Goal: Information Seeking & Learning: Check status

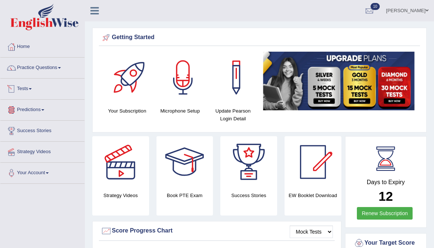
click at [35, 86] on link "Tests" at bounding box center [42, 88] width 84 height 18
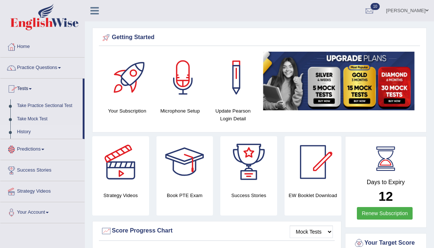
click at [27, 134] on link "History" at bounding box center [48, 132] width 69 height 13
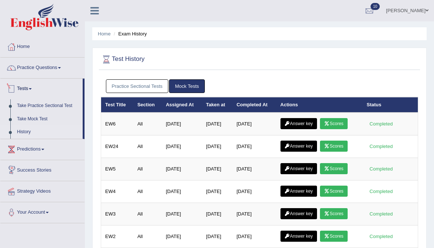
click at [179, 48] on div "Test History Practice Sectional Tests Mock Tests Test Title Section Assigned At…" at bounding box center [259, 166] width 335 height 237
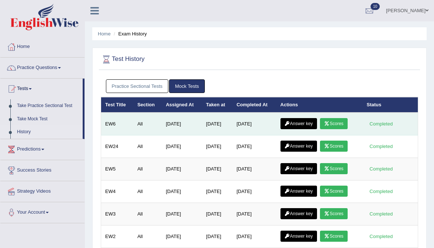
click at [337, 127] on link "Scores" at bounding box center [333, 123] width 27 height 11
click at [297, 121] on link "Answer key" at bounding box center [299, 123] width 37 height 11
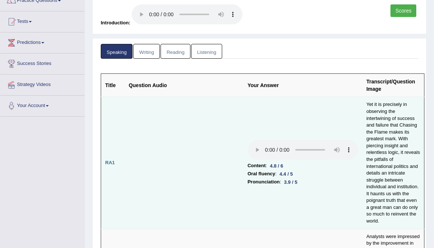
scroll to position [71, 0]
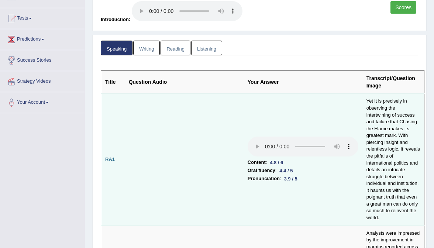
click at [248, 137] on audio at bounding box center [303, 147] width 111 height 20
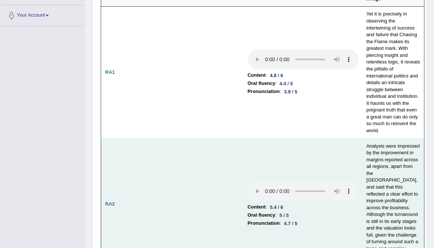
scroll to position [158, 0]
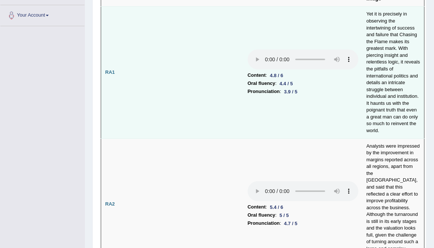
click at [286, 50] on audio at bounding box center [303, 60] width 111 height 20
click at [248, 50] on audio at bounding box center [303, 60] width 111 height 20
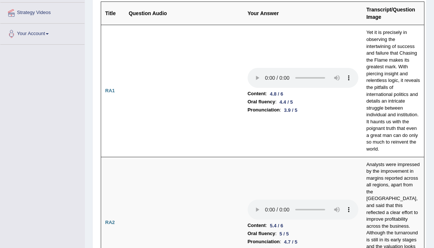
scroll to position [179, 0]
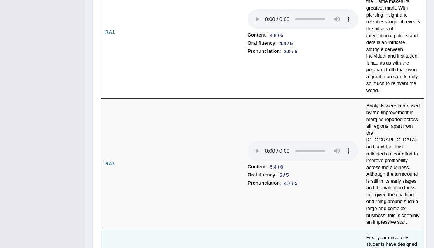
scroll to position [203, 0]
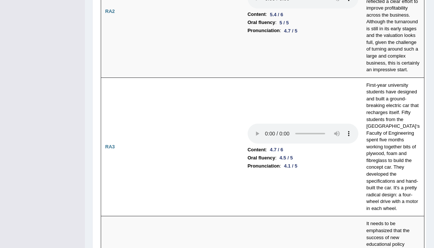
scroll to position [382, 0]
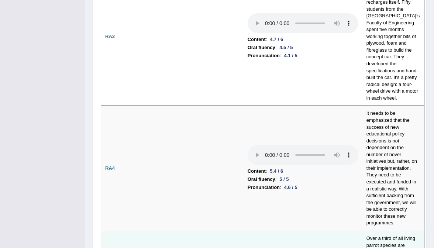
scroll to position [461, 0]
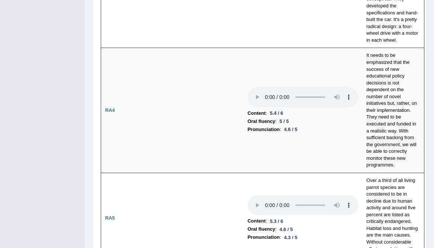
scroll to position [529, 0]
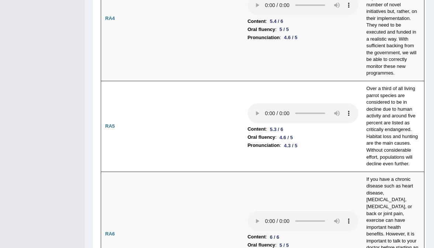
scroll to position [627, 0]
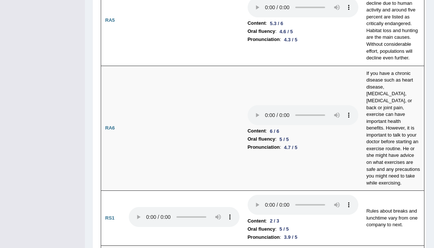
scroll to position [731, 0]
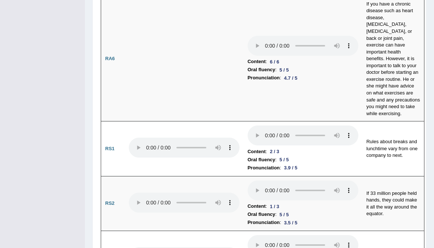
scroll to position [798, 0]
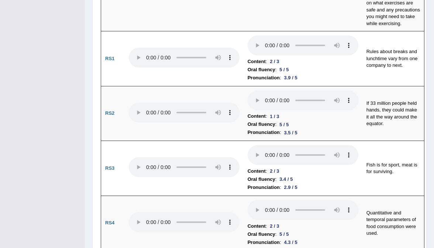
scroll to position [877, 0]
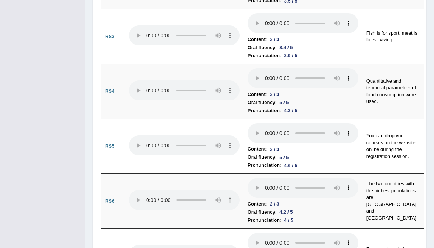
scroll to position [1009, 0]
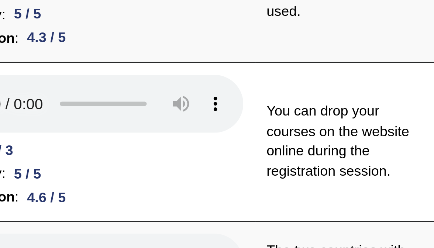
scroll to position [995, 0]
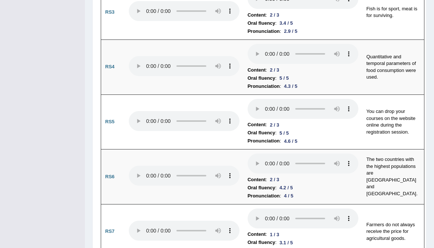
scroll to position [1035, 0]
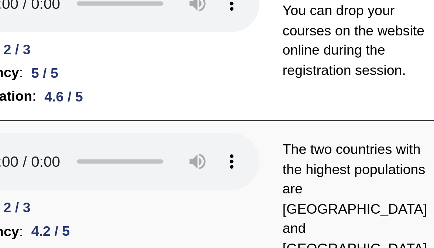
scroll to position [1046, 0]
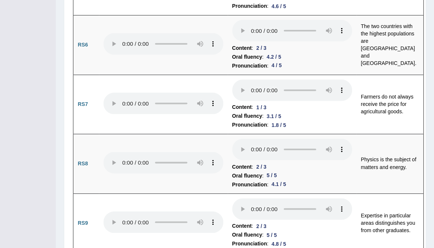
scroll to position [1154, 0]
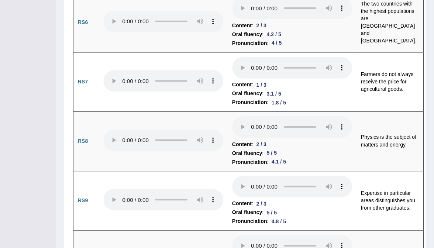
scroll to position [1170, 0]
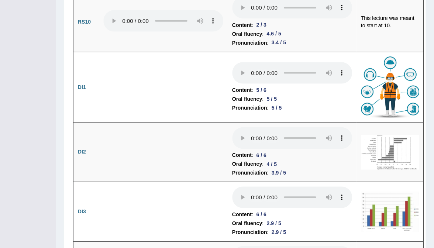
scroll to position [1390, 0]
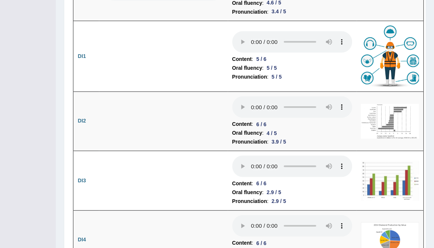
scroll to position [1420, 0]
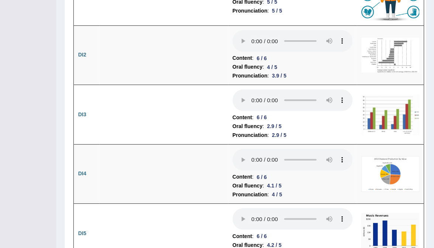
scroll to position [1493, 0]
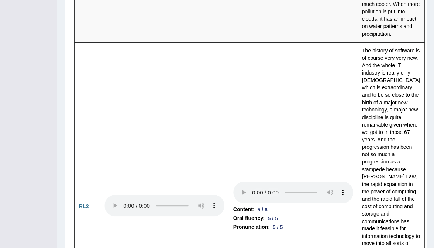
scroll to position [1923, 0]
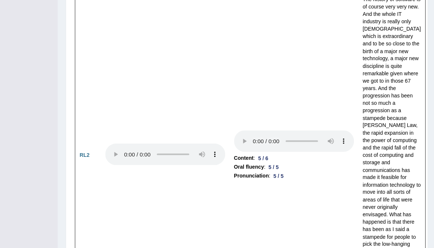
scroll to position [1877, 0]
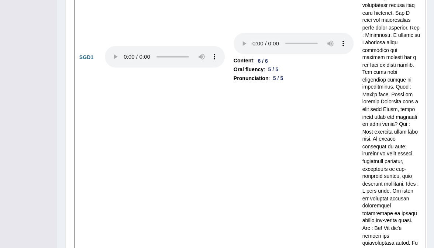
scroll to position [2581, 0]
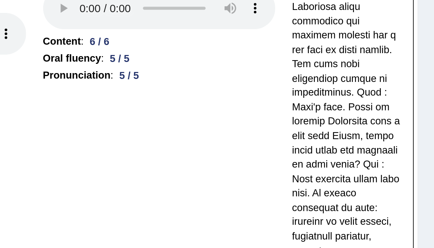
scroll to position [2585, 0]
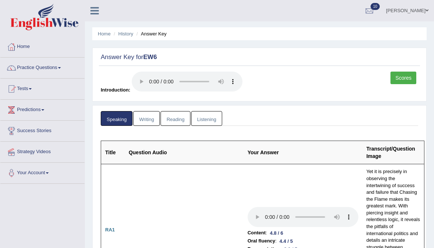
scroll to position [0, 0]
click at [151, 111] on link "Writing" at bounding box center [146, 118] width 27 height 15
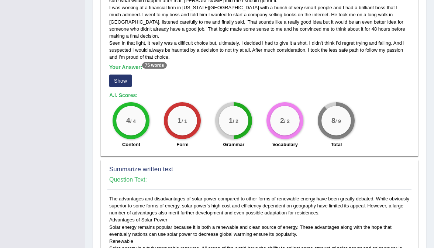
scroll to position [202, 0]
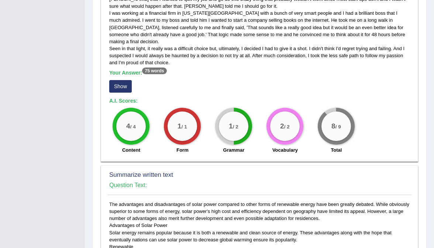
click at [126, 80] on button "Show" at bounding box center [120, 86] width 23 height 13
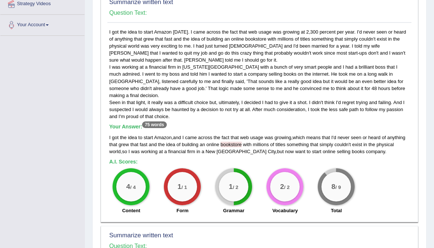
scroll to position [140, 0]
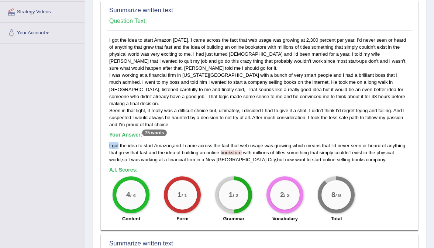
drag, startPoint x: 109, startPoint y: 122, endPoint x: 118, endPoint y: 126, distance: 9.8
click at [118, 142] on div "I got the idea to start Amazon , and I came across the fact that web usage was …" at bounding box center [259, 152] width 301 height 21
drag, startPoint x: 334, startPoint y: 126, endPoint x: 349, endPoint y: 128, distance: 15.3
click at [349, 142] on div "I got the idea to start Amazon , and I came across the fact that web usage was …" at bounding box center [259, 152] width 301 height 21
click at [306, 105] on div "I got the idea to start Amazon [DATE]. I came across the fact that web usage wa…" at bounding box center [260, 132] width 304 height 190
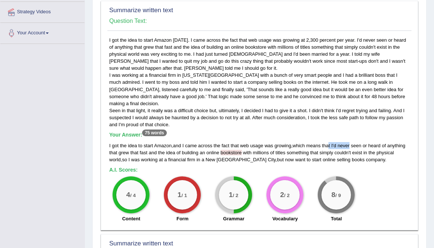
drag, startPoint x: 334, startPoint y: 126, endPoint x: 359, endPoint y: 126, distance: 25.5
click at [359, 142] on div "I got the idea to start Amazon , and I came across the fact that web usage was …" at bounding box center [259, 152] width 301 height 21
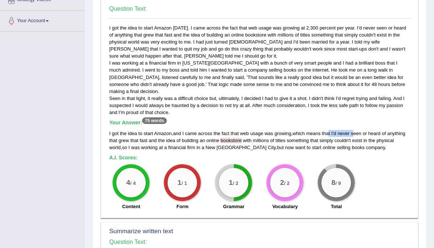
scroll to position [156, 0]
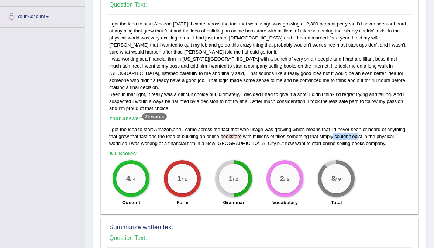
drag, startPoint x: 357, startPoint y: 116, endPoint x: 383, endPoint y: 117, distance: 25.5
click at [383, 126] on div "I got the idea to start Amazon , and I came across the fact that web usage was …" at bounding box center [259, 136] width 301 height 21
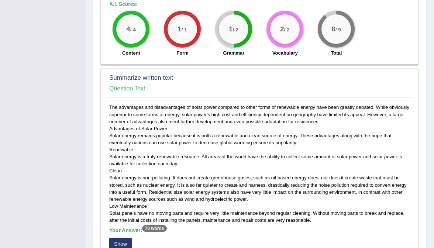
scroll to position [308, 0]
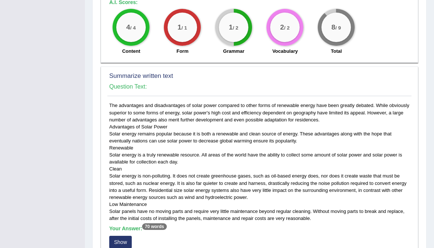
click at [125, 236] on button "Show" at bounding box center [120, 242] width 23 height 13
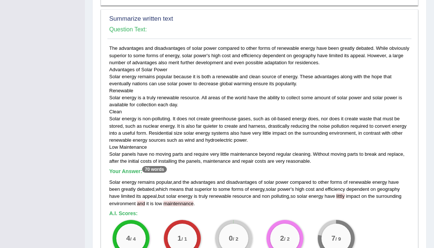
scroll to position [365, 0]
drag, startPoint x: 283, startPoint y: 164, endPoint x: 303, endPoint y: 164, distance: 20.0
click at [303, 179] on div "Solar energy remains popular , and the advantages and disadvantages of solar po…" at bounding box center [259, 193] width 301 height 28
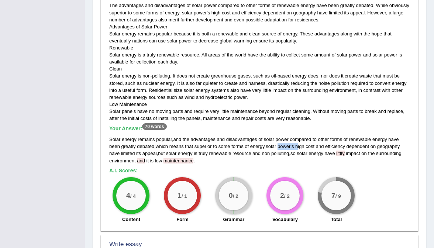
scroll to position [417, 0]
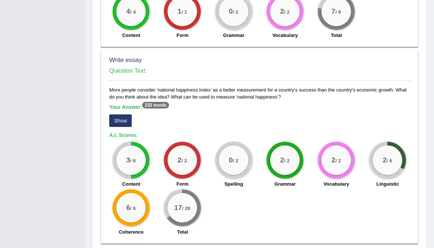
click at [117, 115] on button "Show" at bounding box center [120, 121] width 23 height 13
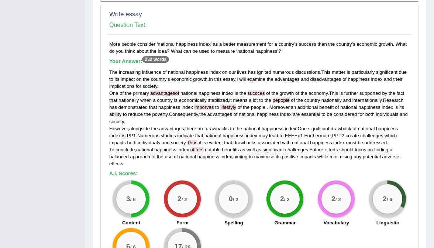
scroll to position [637, 0]
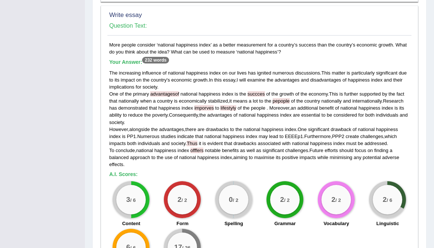
drag, startPoint x: 377, startPoint y: 167, endPoint x: 399, endPoint y: 167, distance: 22.2
click at [400, 185] on div "2 / 6" at bounding box center [388, 200] width 30 height 30
drag, startPoint x: 280, startPoint y: 106, endPoint x: 325, endPoint y: 105, distance: 45.5
click at [327, 105] on div "The increasing influence of national happiness index on our lives has ignited n…" at bounding box center [259, 118] width 301 height 99
drag, startPoint x: 340, startPoint y: 105, endPoint x: 366, endPoint y: 105, distance: 27.0
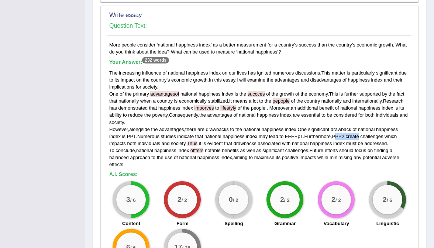
click at [366, 105] on div "The increasing influence of national happiness index on our lives has ignited n…" at bounding box center [259, 118] width 301 height 99
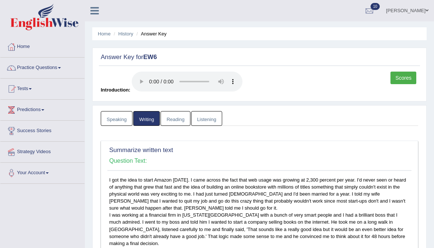
scroll to position [0, 0]
click at [171, 111] on link "Reading" at bounding box center [176, 118] width 30 height 15
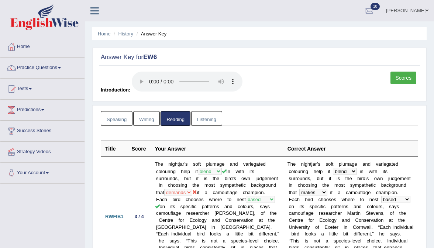
click at [203, 114] on link "Listening" at bounding box center [206, 118] width 31 height 15
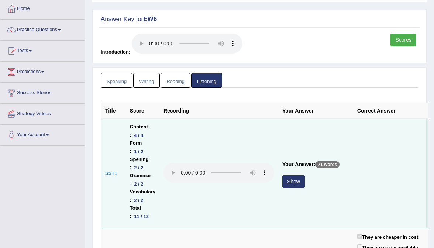
scroll to position [37, 0]
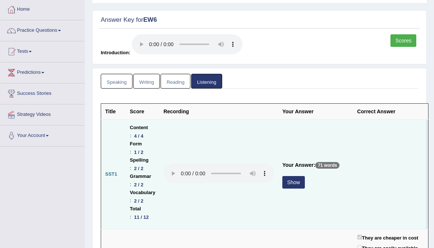
click at [305, 176] on button "Show" at bounding box center [294, 182] width 23 height 13
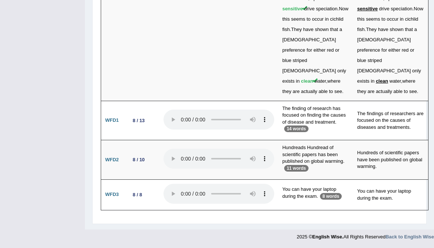
scroll to position [2729, 0]
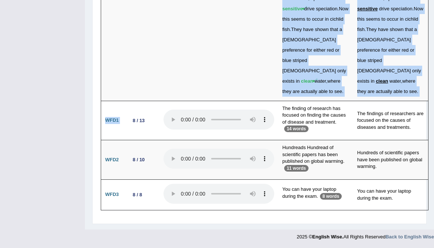
drag, startPoint x: 128, startPoint y: 113, endPoint x: 129, endPoint y: 219, distance: 105.7
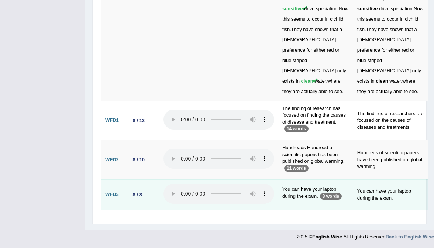
click at [150, 193] on td "8 / 8" at bounding box center [143, 195] width 34 height 31
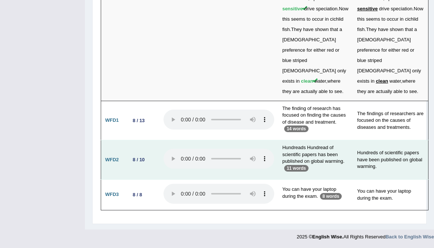
drag, startPoint x: 130, startPoint y: 149, endPoint x: 143, endPoint y: 153, distance: 13.6
click at [143, 153] on td "8 / 10" at bounding box center [143, 160] width 34 height 40
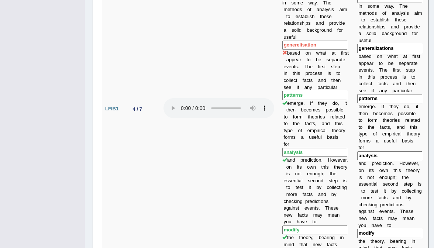
scroll to position [655, 0]
